Goal: Transaction & Acquisition: Purchase product/service

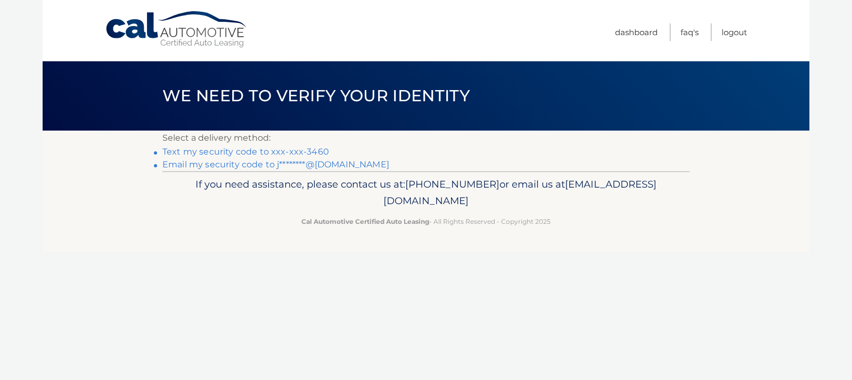
click at [318, 155] on link "Text my security code to xxx-xxx-3460" at bounding box center [245, 151] width 167 height 10
click at [211, 150] on link "Text my security code to xxx-xxx-3460" at bounding box center [245, 151] width 167 height 10
click at [205, 152] on link "Text my security code to xxx-xxx-3460" at bounding box center [245, 151] width 167 height 10
drag, startPoint x: 18, startPoint y: 46, endPoint x: 8, endPoint y: 118, distance: 72.6
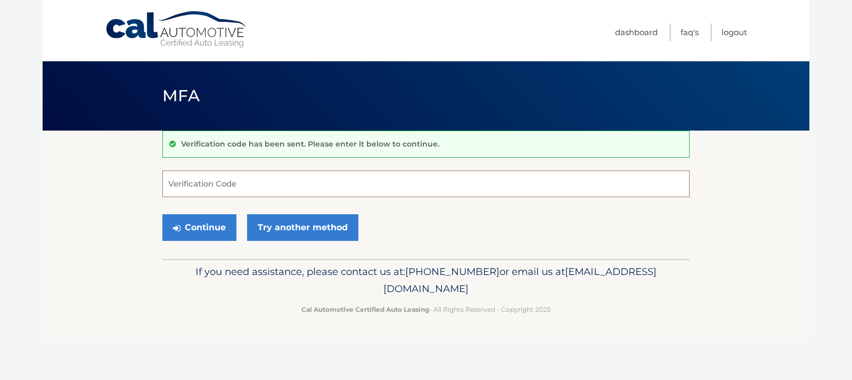
click at [245, 187] on input "Verification Code" at bounding box center [425, 183] width 527 height 27
click at [236, 187] on input "Verification Code" at bounding box center [425, 183] width 527 height 27
type input "351424"
click at [202, 222] on button "Continue" at bounding box center [199, 227] width 74 height 27
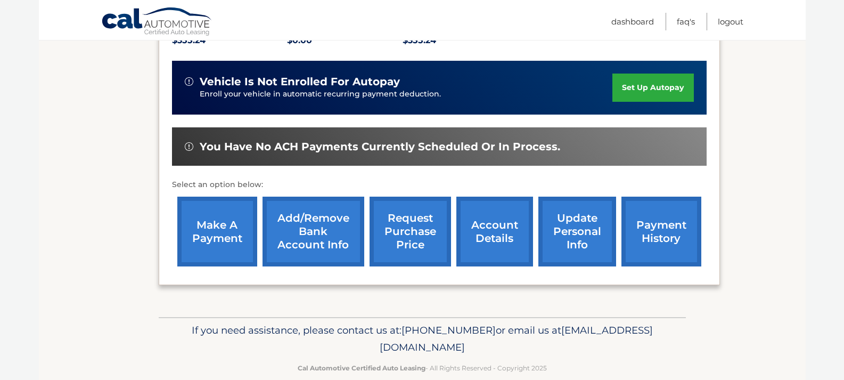
scroll to position [253, 0]
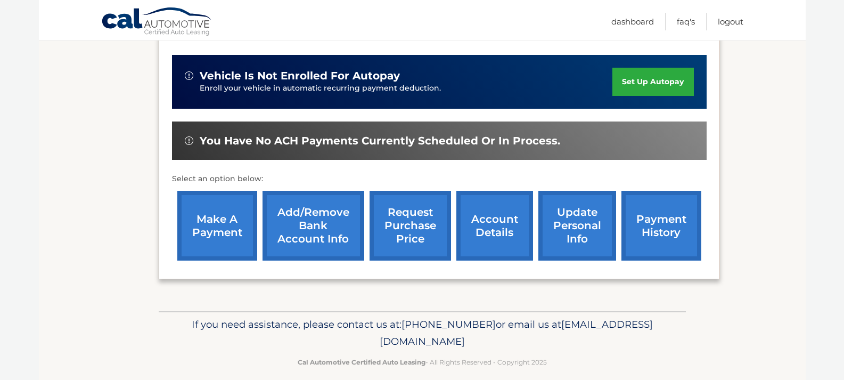
click at [228, 235] on link "make a payment" at bounding box center [217, 226] width 80 height 70
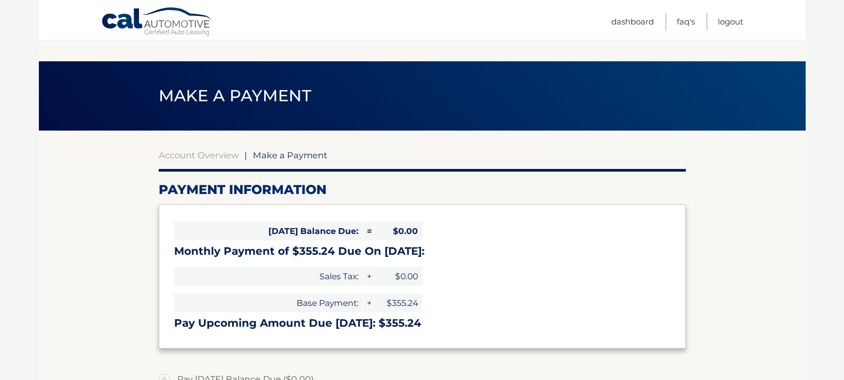
select select "YmU2NjdmMjgtNDBlMi00YmMwLWEyZDgtNTdjYTAyMmQwM2Rm"
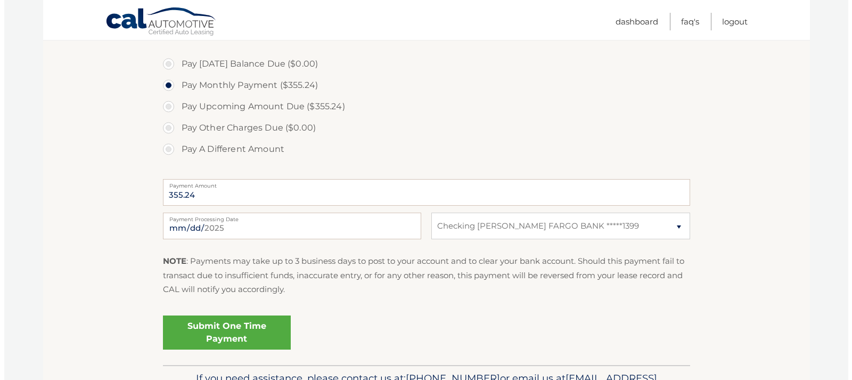
scroll to position [332, 0]
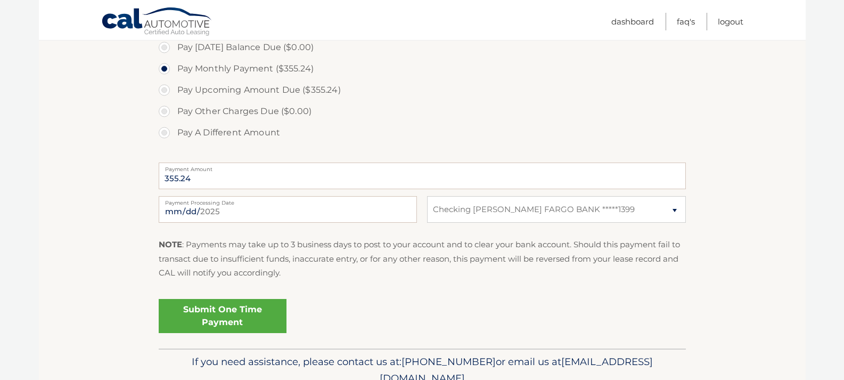
click at [232, 328] on link "Submit One Time Payment" at bounding box center [223, 316] width 128 height 34
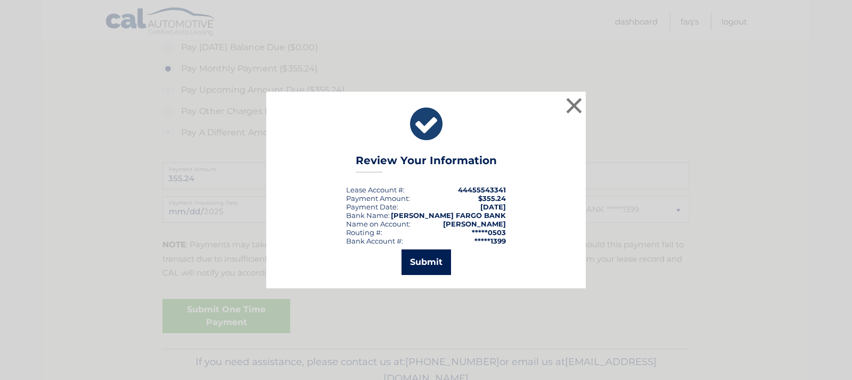
click at [425, 256] on button "Submit" at bounding box center [427, 262] width 50 height 26
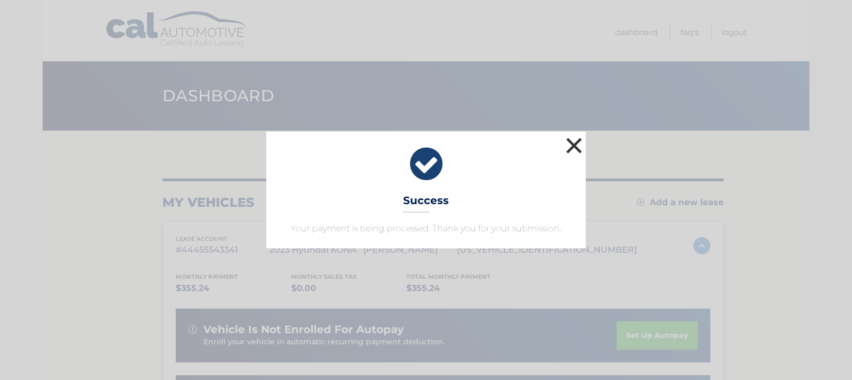
click at [571, 142] on button "×" at bounding box center [573, 145] width 21 height 21
